Goal: Task Accomplishment & Management: Use online tool/utility

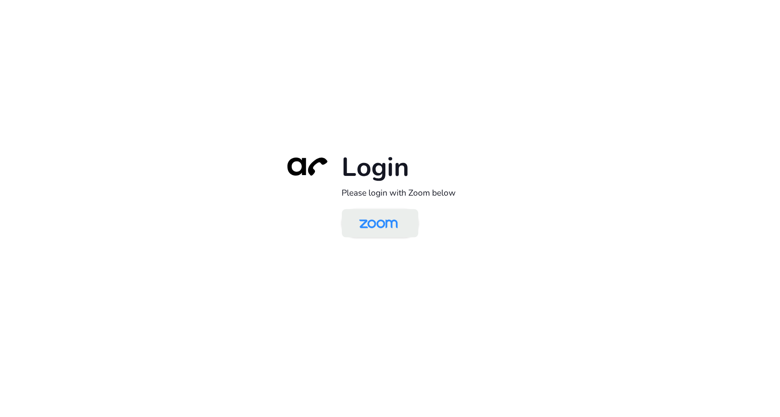
click at [384, 222] on img at bounding box center [379, 224] width 56 height 26
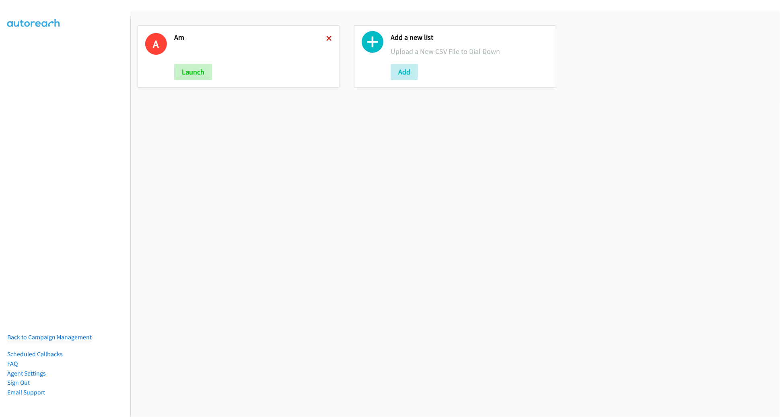
click at [326, 36] on icon at bounding box center [329, 39] width 6 height 6
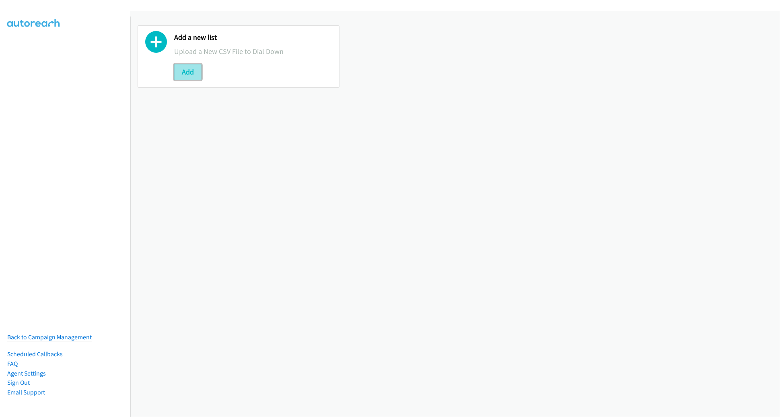
click at [189, 68] on button "Add" at bounding box center [187, 72] width 27 height 16
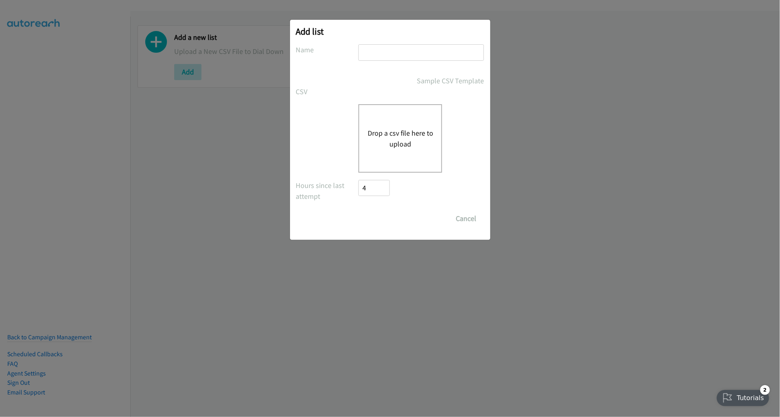
click at [394, 140] on button "Drop a csv file here to upload" at bounding box center [400, 139] width 66 height 22
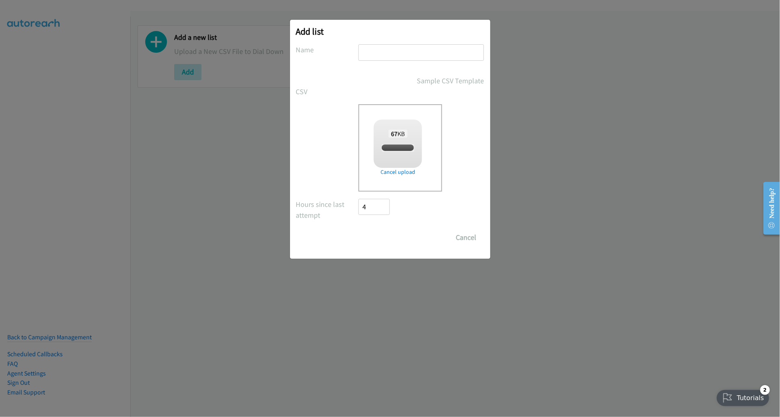
checkbox input "true"
click at [391, 60] on div at bounding box center [421, 56] width 126 height 24
click at [391, 56] on input "text" at bounding box center [421, 52] width 126 height 16
type input "DELL"
click at [359, 229] on input "Save List" at bounding box center [380, 237] width 42 height 16
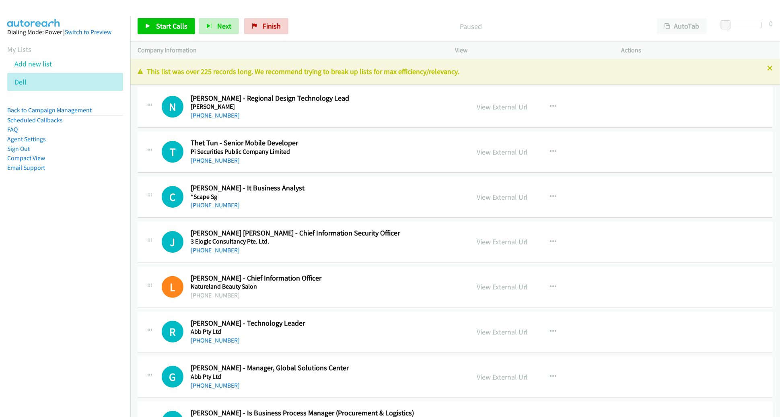
click at [492, 107] on link "View External Url" at bounding box center [502, 106] width 51 height 9
click at [484, 106] on link "View External Url" at bounding box center [502, 106] width 51 height 9
click at [494, 103] on link "View External Url" at bounding box center [502, 106] width 51 height 9
click at [172, 25] on span "Start Calls" at bounding box center [171, 25] width 31 height 9
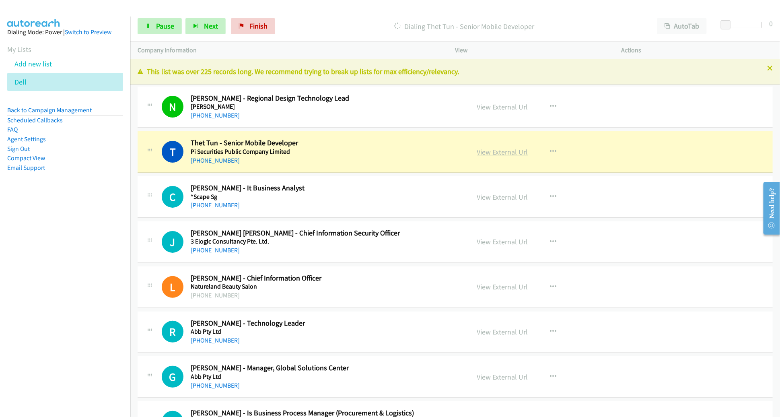
click at [486, 154] on link "View External Url" at bounding box center [502, 151] width 51 height 9
click at [168, 29] on span "Pause" at bounding box center [165, 25] width 18 height 9
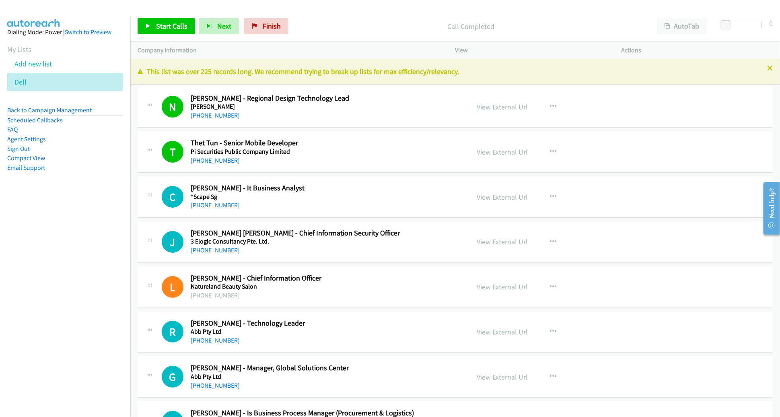
click at [513, 110] on link "View External Url" at bounding box center [502, 106] width 51 height 9
click at [175, 23] on span "Start Calls" at bounding box center [171, 25] width 31 height 9
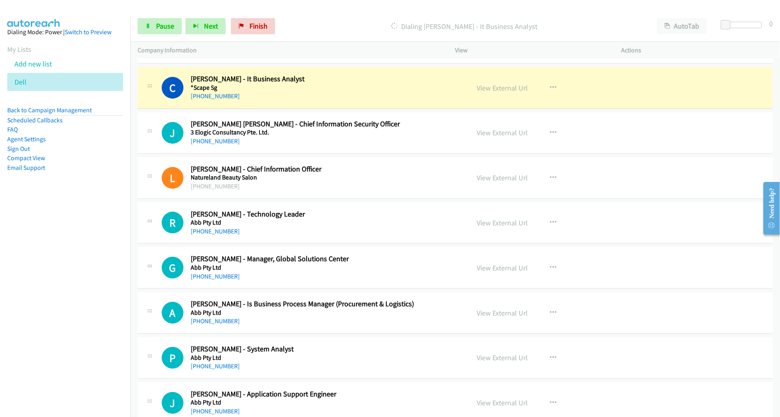
scroll to position [111, 0]
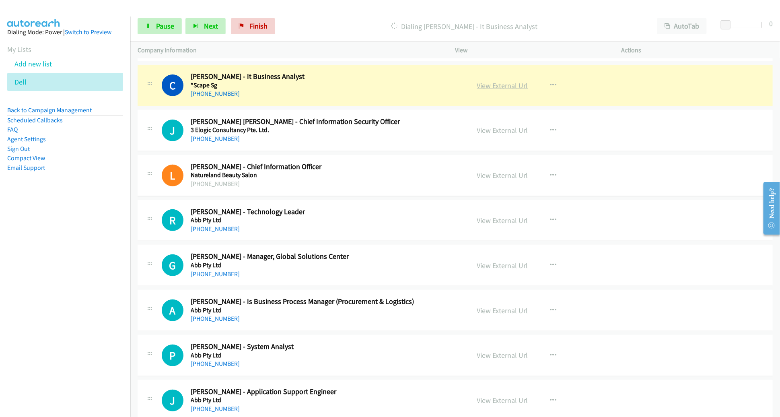
click at [510, 88] on link "View External Url" at bounding box center [502, 85] width 51 height 9
click at [160, 27] on span "Pause" at bounding box center [165, 25] width 18 height 9
